Goal: Navigation & Orientation: Find specific page/section

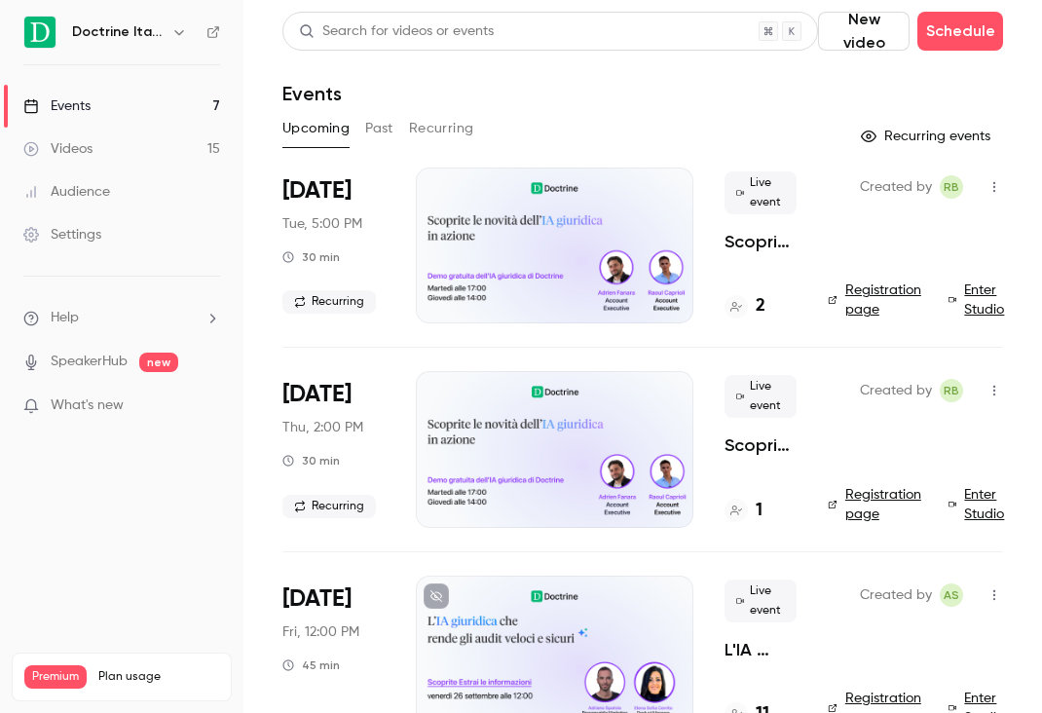
click at [175, 32] on icon "button" at bounding box center [179, 32] width 16 height 16
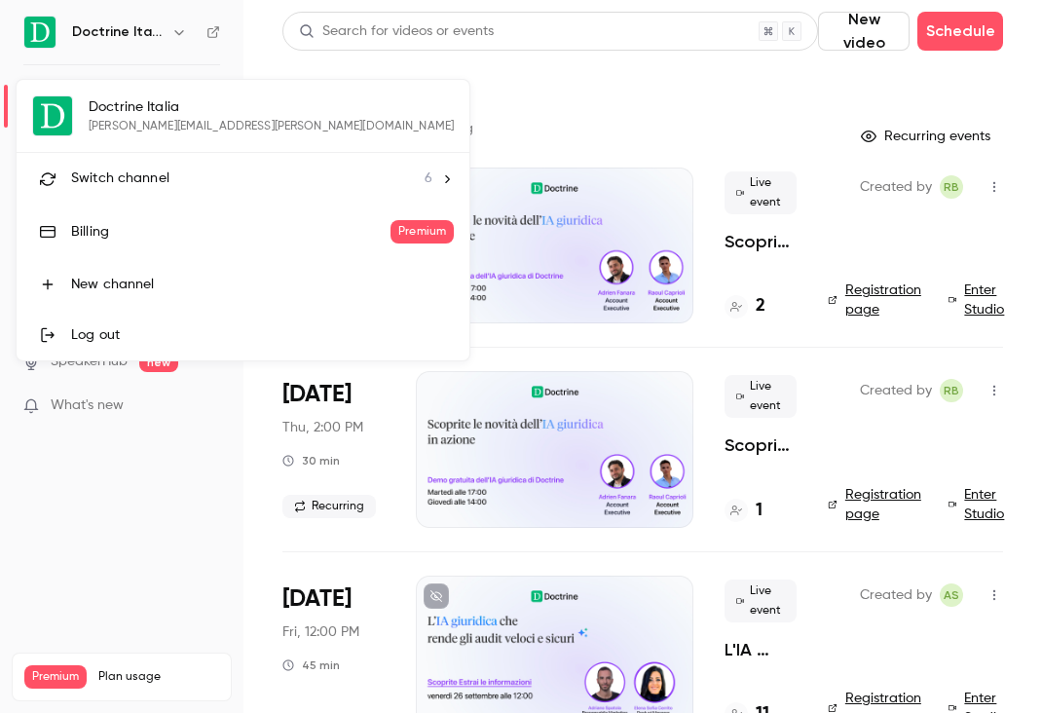
click at [177, 178] on div "Switch channel 6" at bounding box center [251, 178] width 361 height 20
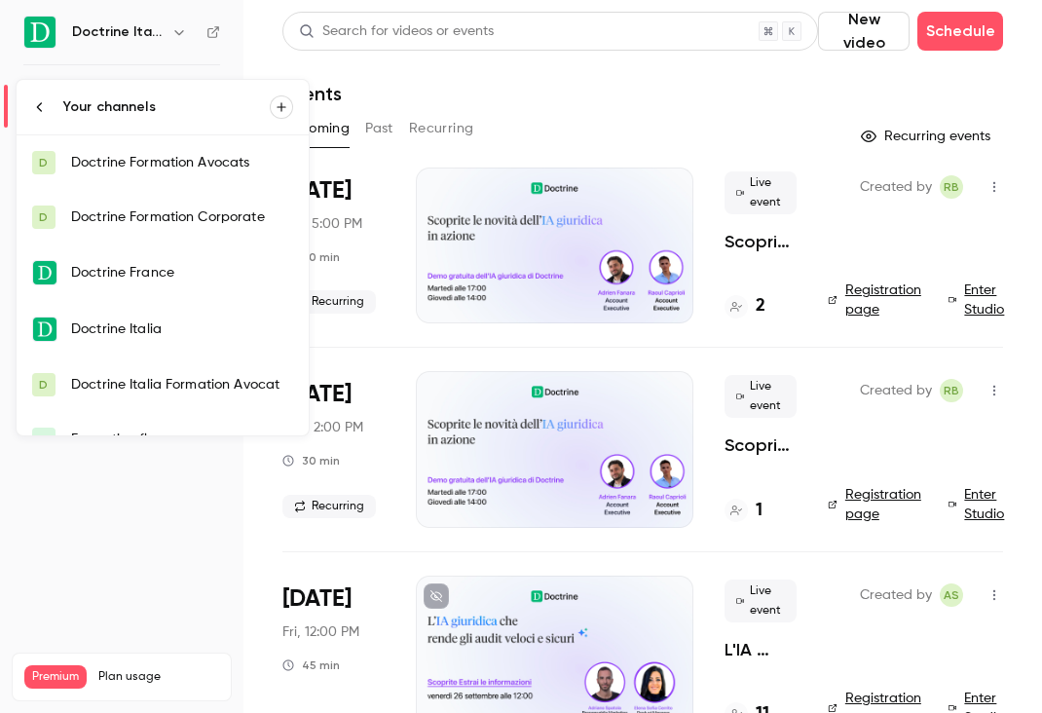
click at [180, 384] on div "Doctrine Italia Formation Avocat" at bounding box center [182, 384] width 222 height 19
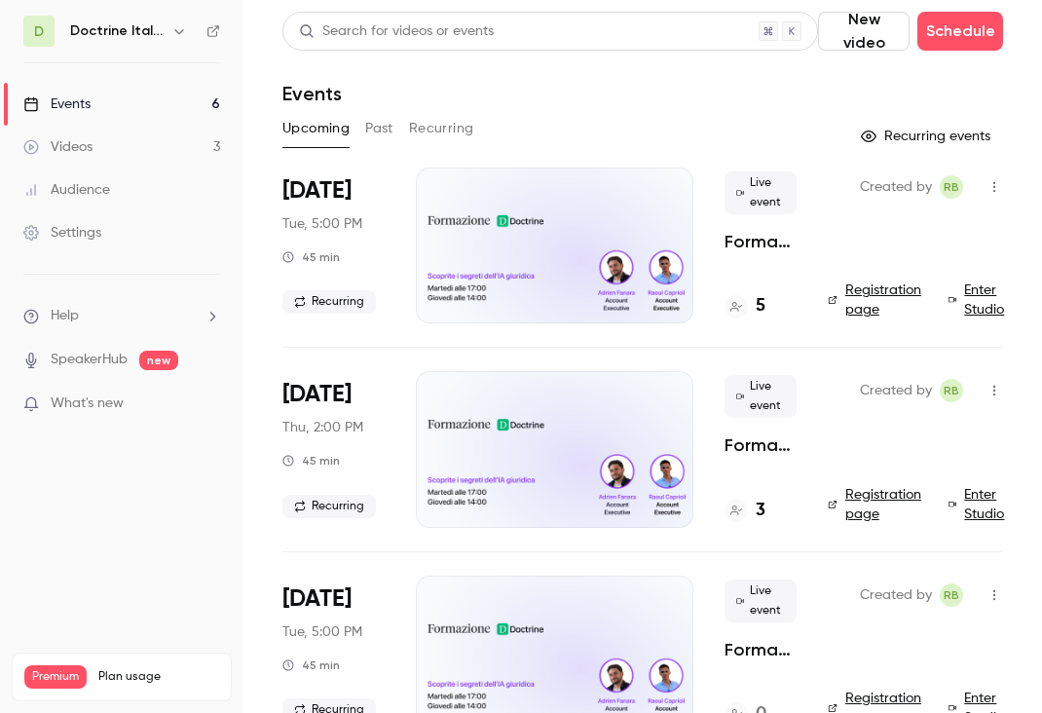
click at [755, 297] on h4 "5" at bounding box center [760, 306] width 10 height 26
